Goal: Find specific page/section: Find specific page/section

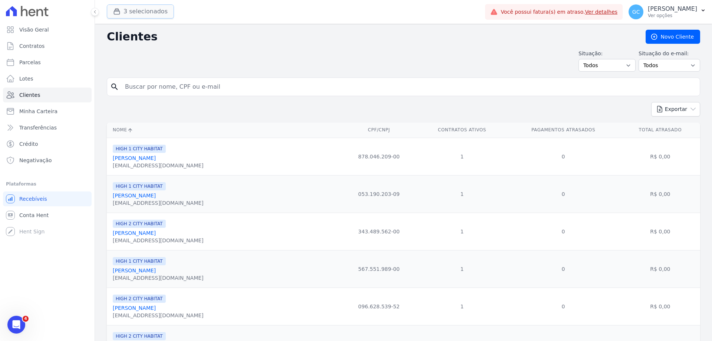
click at [146, 10] on button "3 selecionados" at bounding box center [140, 11] width 67 height 14
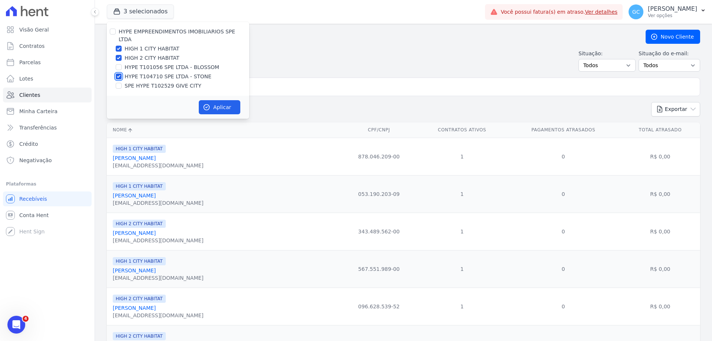
click at [118, 73] on input "HYPE T104710 SPE LTDA - STONE" at bounding box center [119, 76] width 6 height 6
checkbox input "false"
click at [217, 100] on button "Aplicar" at bounding box center [220, 107] width 42 height 14
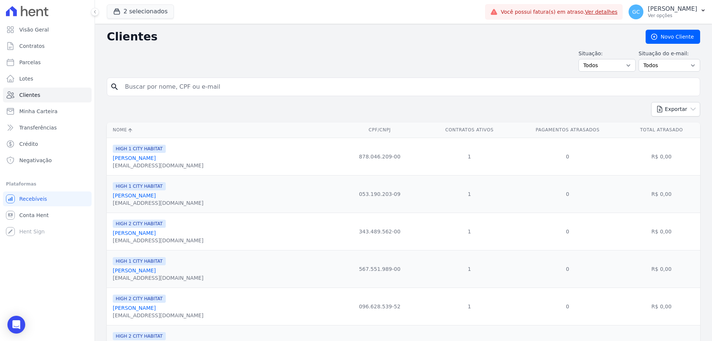
click at [145, 90] on input "search" at bounding box center [408, 86] width 576 height 15
paste input "Amil Empreendimentos e Administracao"
type input "Amil Empreendimentos e Administracao"
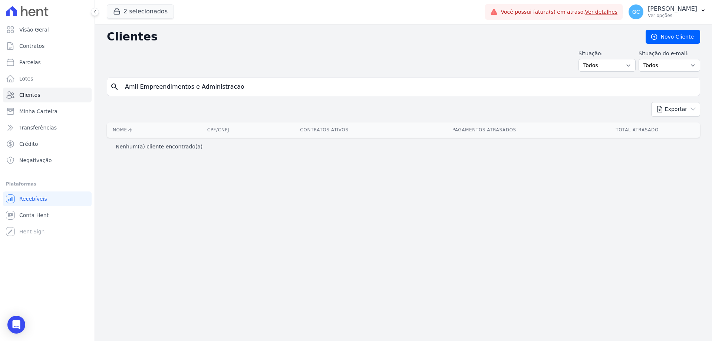
click at [258, 89] on input "Amil Empreendimentos e Administracao" at bounding box center [408, 86] width 576 height 15
type input "Amil Empreendimentos"
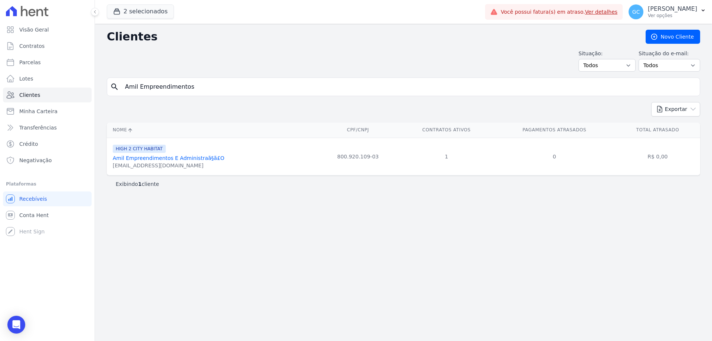
click at [192, 159] on link "Amil Empreendimentos E Administraã§ã£O" at bounding box center [169, 158] width 112 height 6
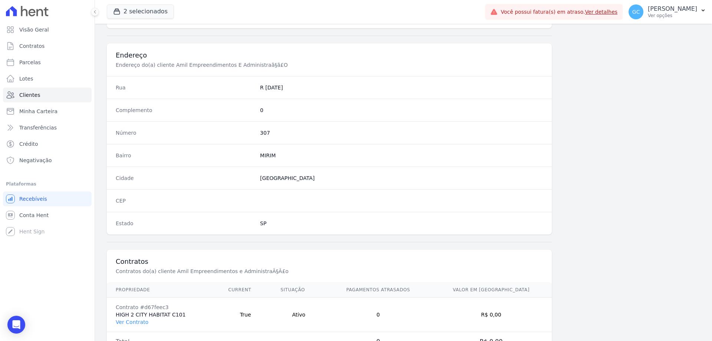
scroll to position [353, 0]
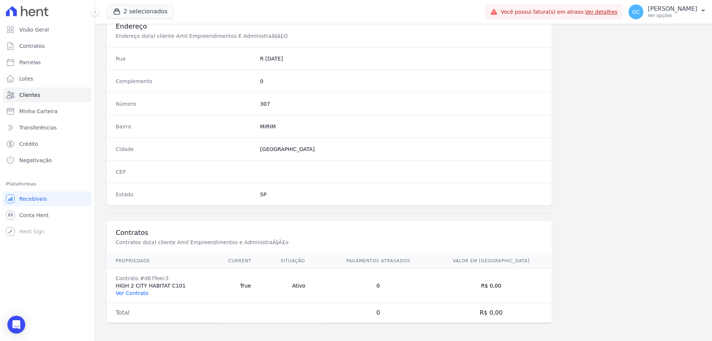
click at [141, 293] on link "Ver Contrato" at bounding box center [132, 293] width 33 height 6
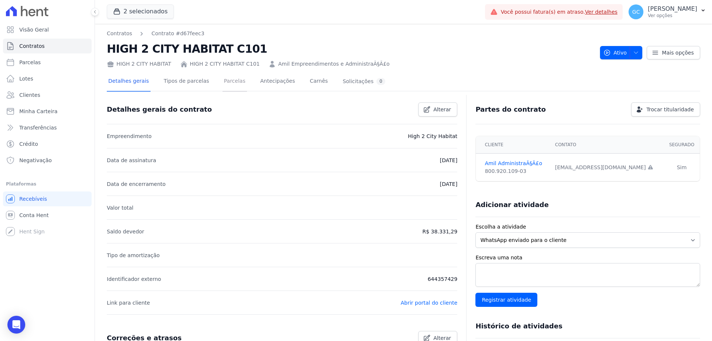
click at [234, 80] on link "Parcelas" at bounding box center [234, 82] width 24 height 20
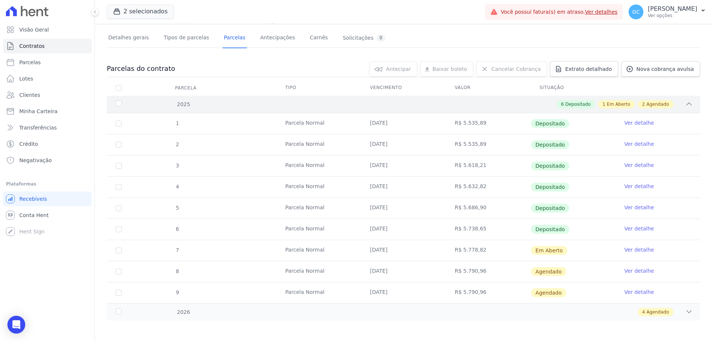
scroll to position [45, 0]
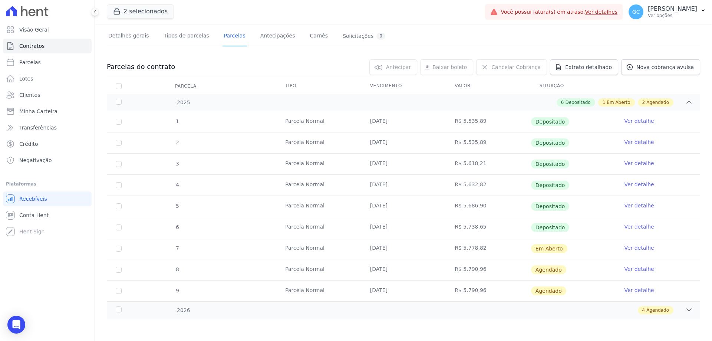
click at [636, 247] on link "Ver detalhe" at bounding box center [639, 247] width 30 height 7
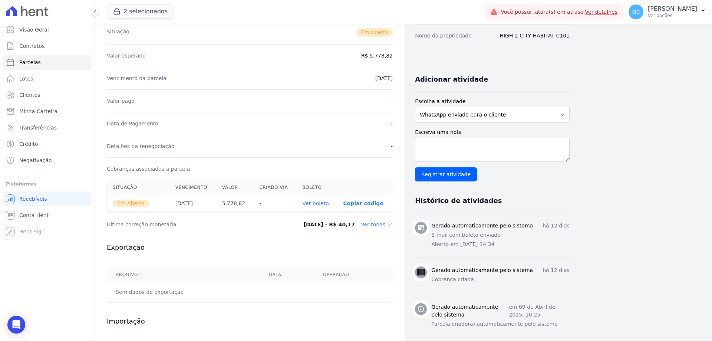
scroll to position [148, 0]
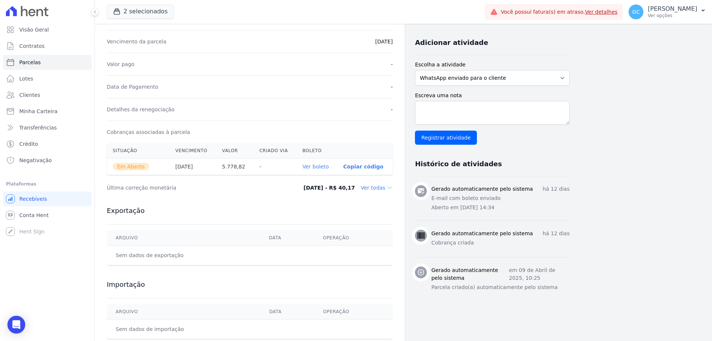
click at [318, 167] on link "Ver boleto" at bounding box center [315, 166] width 26 height 6
